Goal: Find specific page/section: Find specific page/section

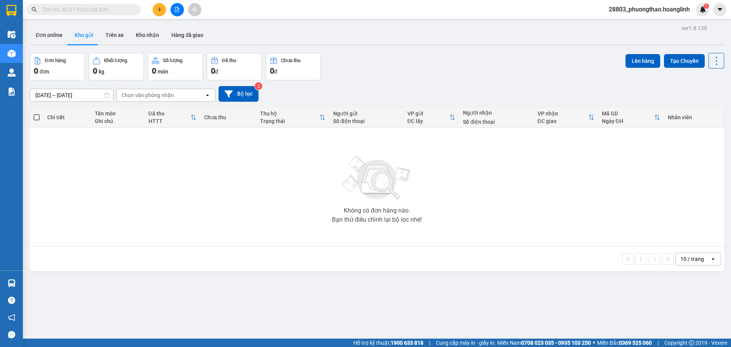
click at [68, 5] on span at bounding box center [84, 9] width 114 height 11
click at [74, 9] on input "text" at bounding box center [87, 9] width 90 height 8
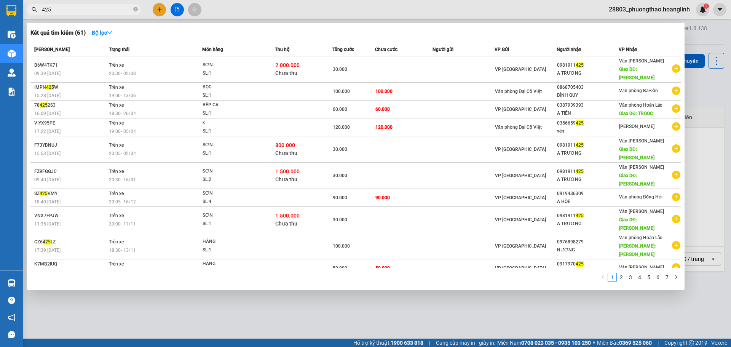
drag, startPoint x: 85, startPoint y: 8, endPoint x: 27, endPoint y: 13, distance: 57.3
click at [27, 13] on span "425" at bounding box center [84, 9] width 114 height 11
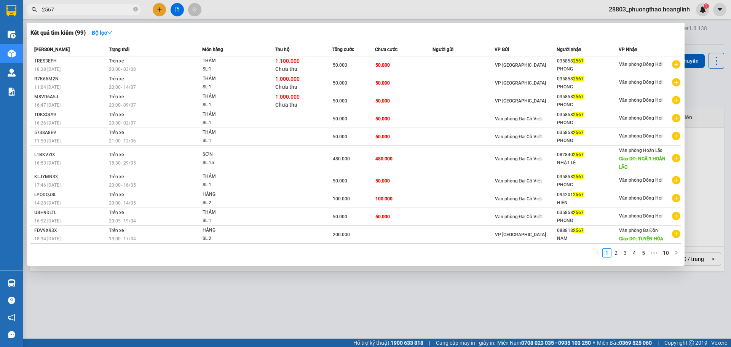
type input "2567"
click at [286, 303] on div at bounding box center [365, 173] width 731 height 347
click at [70, 12] on input "2567" at bounding box center [87, 9] width 90 height 8
click at [183, 299] on div at bounding box center [365, 173] width 731 height 347
click at [54, 14] on span "2567" at bounding box center [84, 9] width 114 height 11
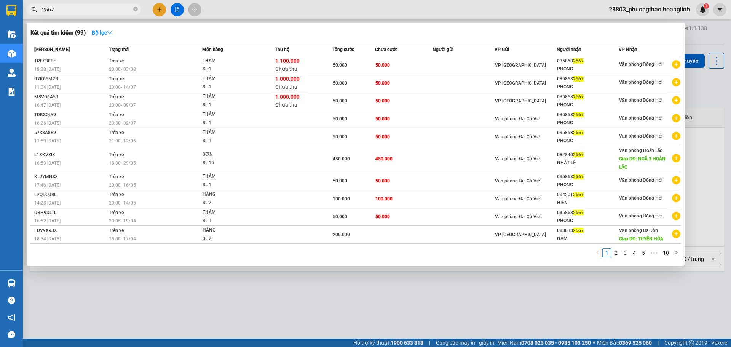
click at [57, 8] on input "2567" at bounding box center [87, 9] width 90 height 8
